Goal: Transaction & Acquisition: Subscribe to service/newsletter

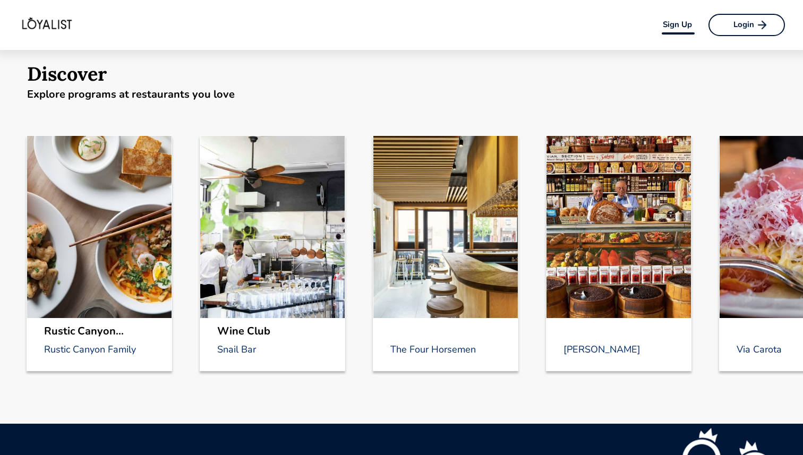
scroll to position [433, 0]
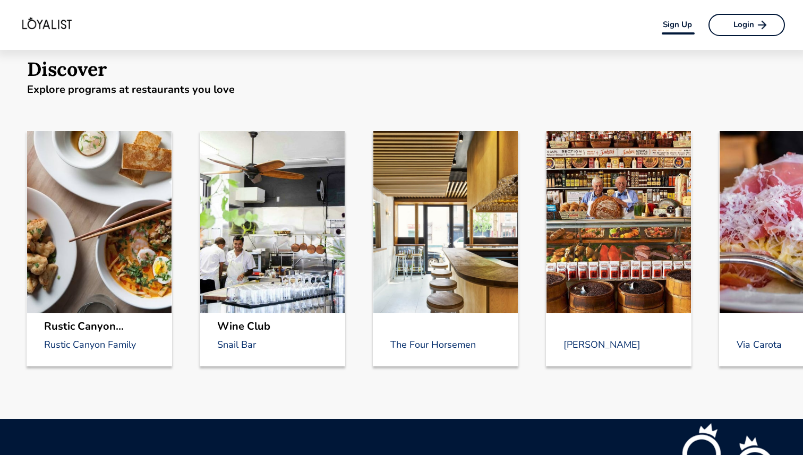
click at [465, 255] on div at bounding box center [446, 222] width 145 height 182
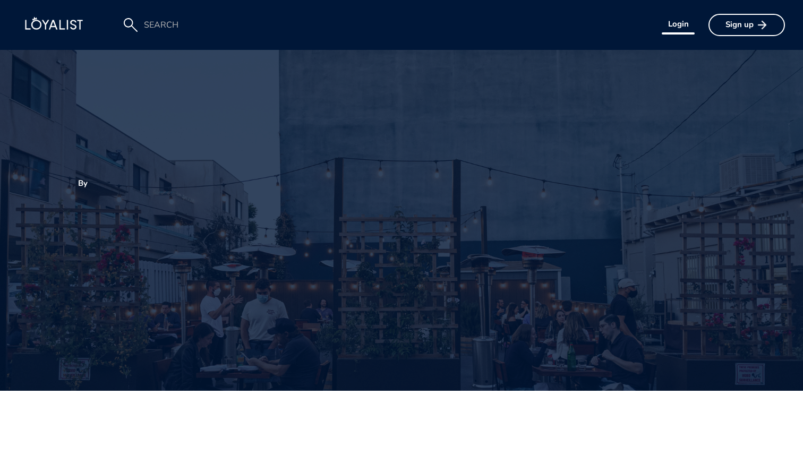
click at [72, 32] on img at bounding box center [52, 25] width 105 height 33
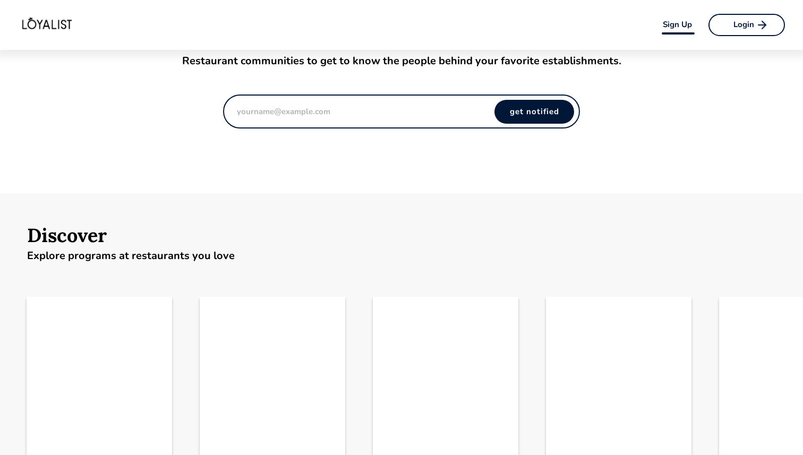
scroll to position [518, 0]
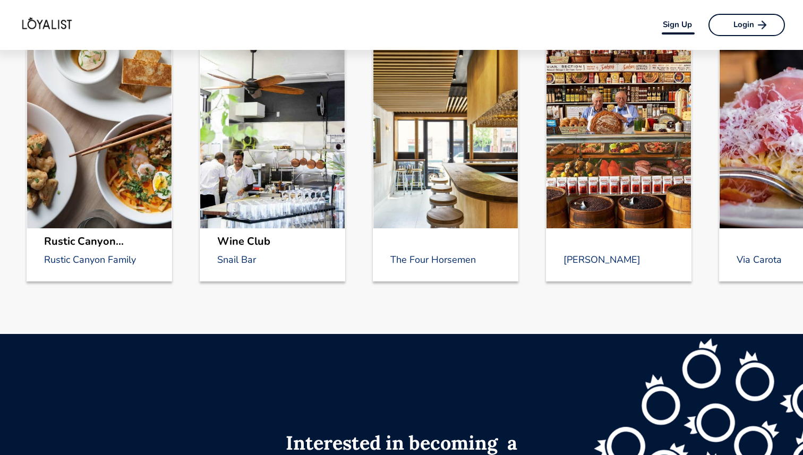
click at [132, 237] on div "Rustic Canyon..." at bounding box center [105, 242] width 122 height 16
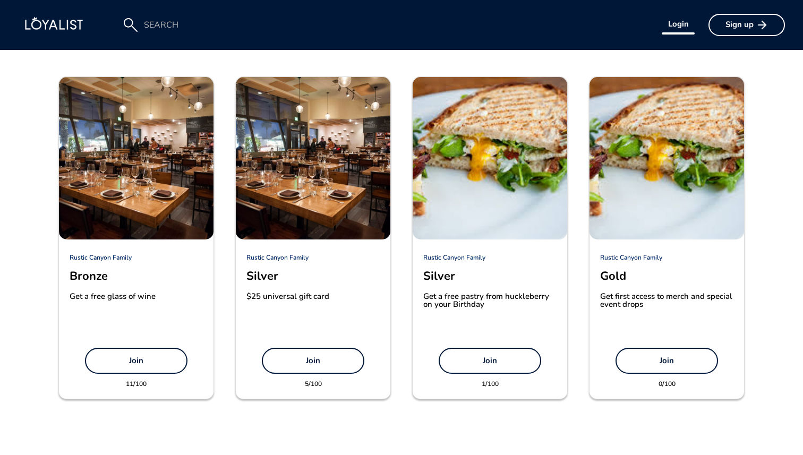
scroll to position [467, 0]
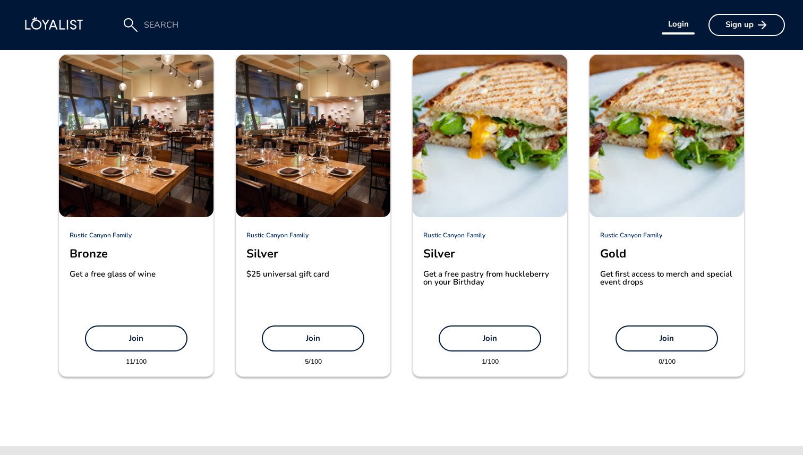
click at [140, 346] on button "Join" at bounding box center [136, 339] width 103 height 26
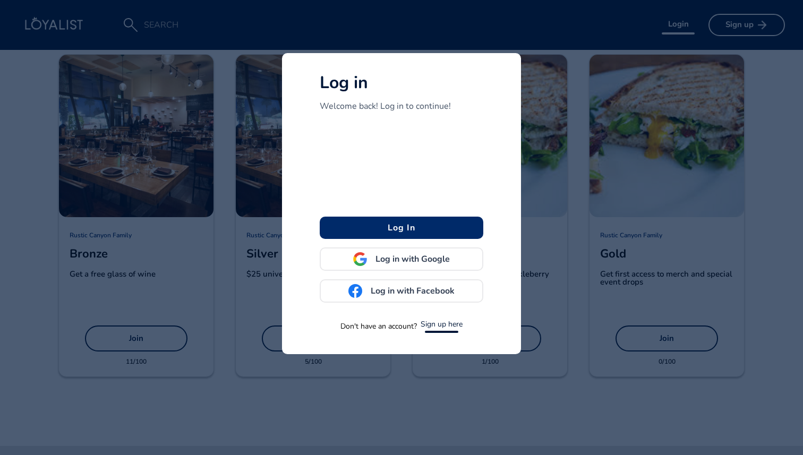
click at [140, 346] on div at bounding box center [401, 227] width 803 height 455
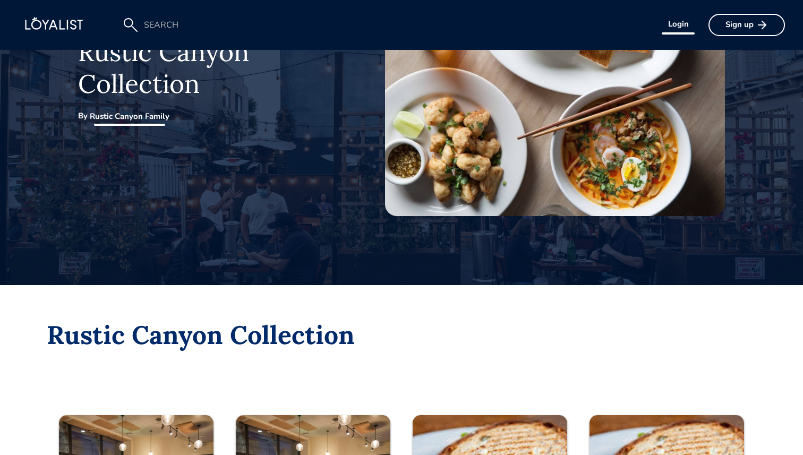
scroll to position [14, 0]
